Goal: Check status: Check status

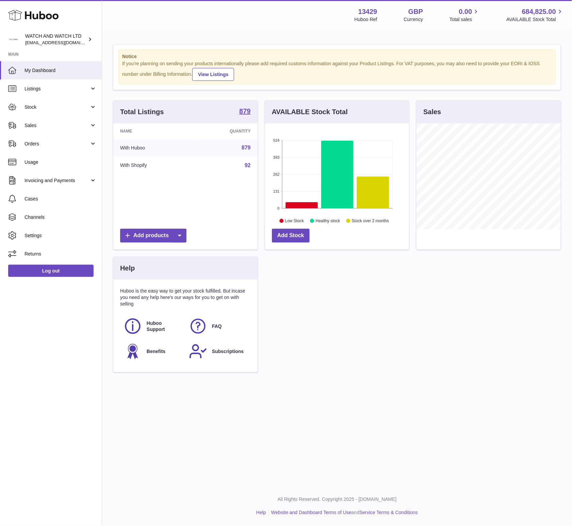
scroll to position [106, 144]
click at [56, 106] on span "Stock" at bounding box center [56, 107] width 65 height 6
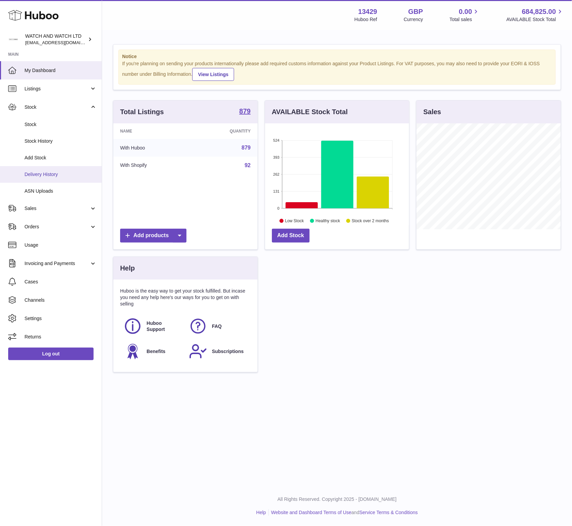
click at [53, 175] on span "Delivery History" at bounding box center [60, 174] width 72 height 6
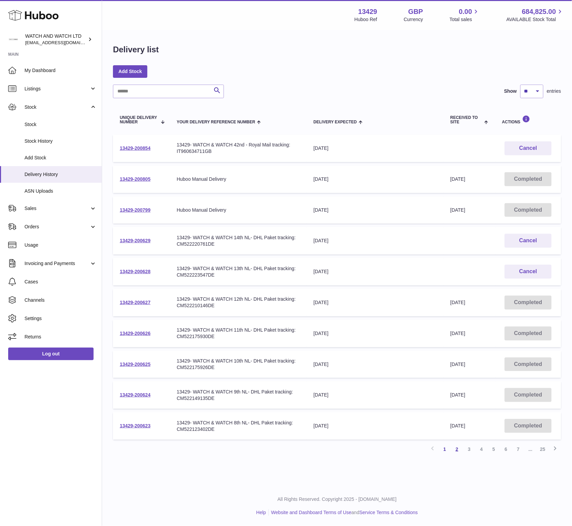
click at [458, 446] on link "2" at bounding box center [457, 449] width 12 height 12
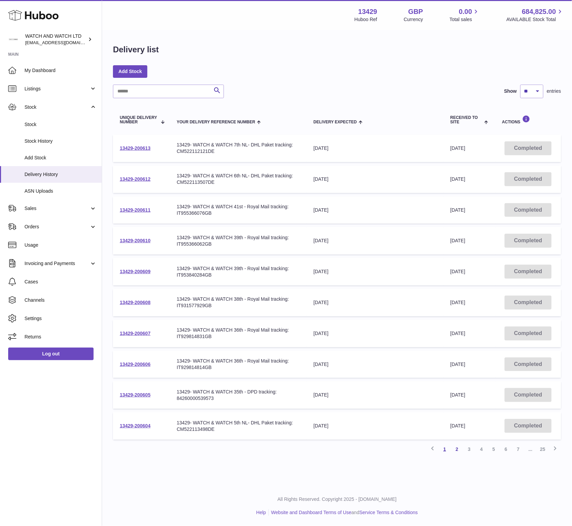
click at [446, 450] on link "1" at bounding box center [444, 449] width 12 height 12
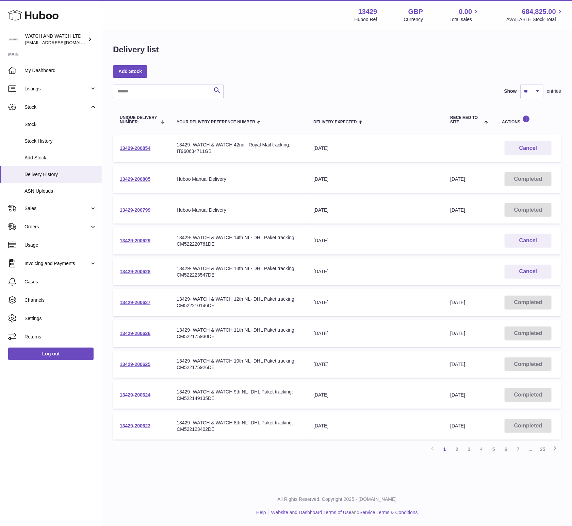
click at [311, 236] on td "Delivery Expected [DATE]" at bounding box center [374, 241] width 137 height 28
click at [316, 238] on div "[DATE]" at bounding box center [374, 241] width 123 height 6
click at [327, 237] on td "Delivery Expected 26th Sep 2025" at bounding box center [374, 241] width 137 height 28
